Goal: Communication & Community: Share content

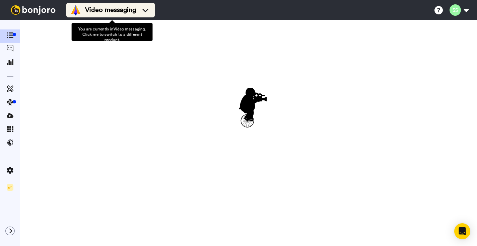
click at [145, 13] on div "Video messaging" at bounding box center [110, 10] width 80 height 11
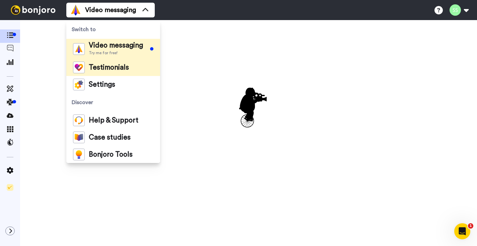
click at [121, 66] on span "Testimonials" at bounding box center [109, 67] width 40 height 7
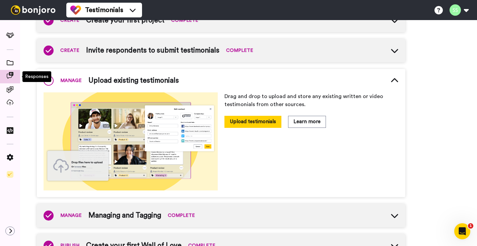
click at [9, 78] on icon at bounding box center [10, 75] width 7 height 7
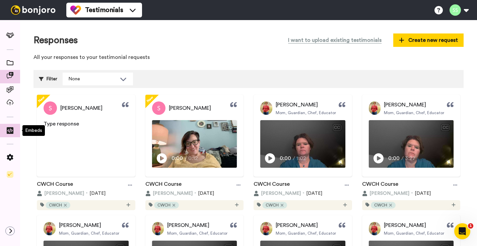
click at [11, 130] on icon at bounding box center [10, 130] width 7 height 7
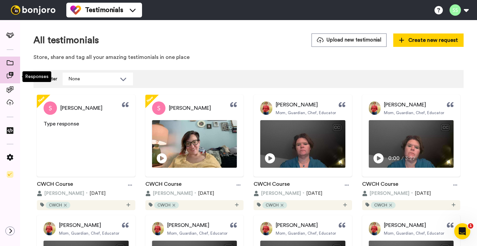
click at [10, 74] on icon at bounding box center [10, 75] width 7 height 7
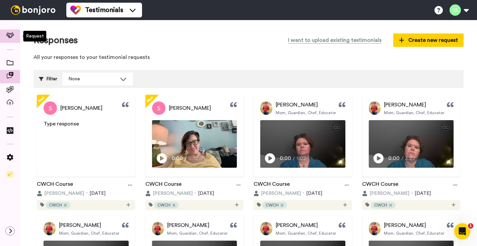
click at [10, 37] on icon at bounding box center [10, 35] width 8 height 6
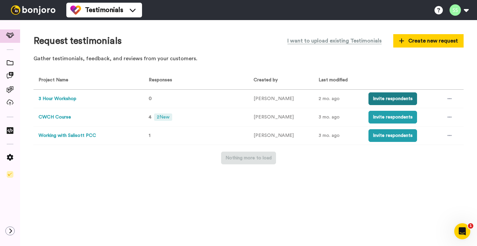
click at [388, 101] on button "Invite respondents" at bounding box center [392, 98] width 49 height 13
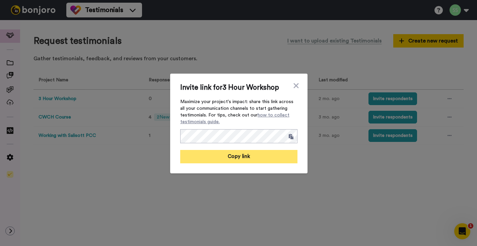
click at [242, 157] on button "Copy link" at bounding box center [238, 156] width 117 height 13
